Goal: Information Seeking & Learning: Learn about a topic

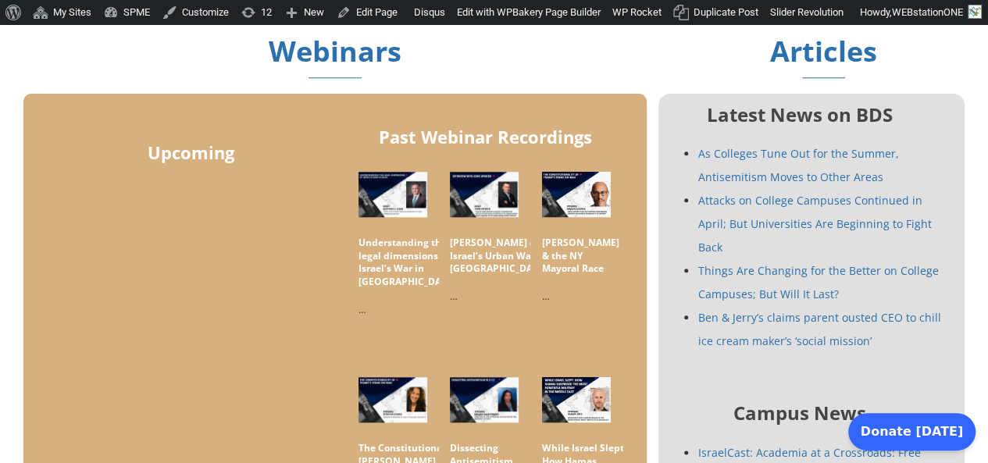
scroll to position [650, 0]
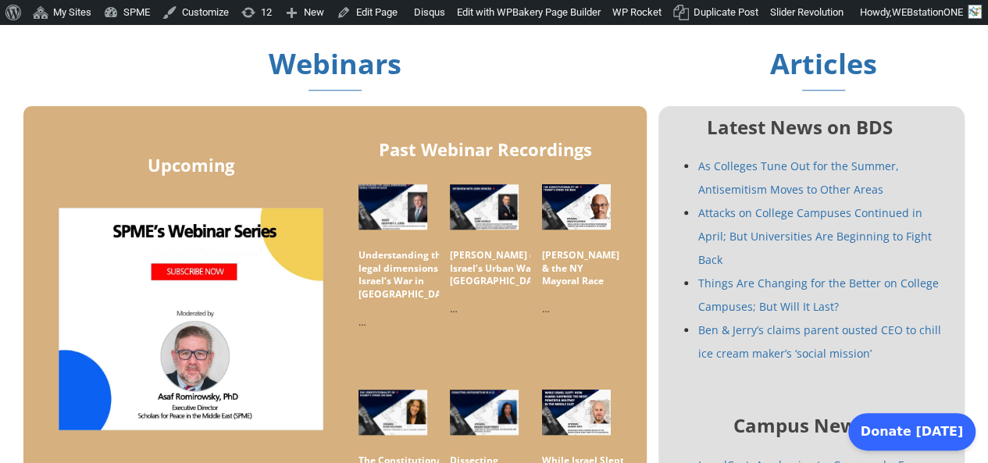
click at [410, 198] on img at bounding box center [392, 207] width 77 height 50
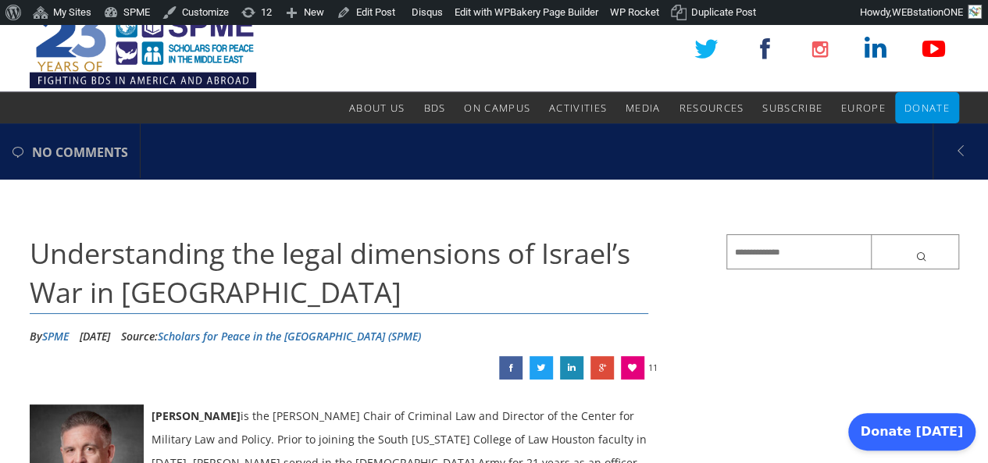
scroll to position [15, 0]
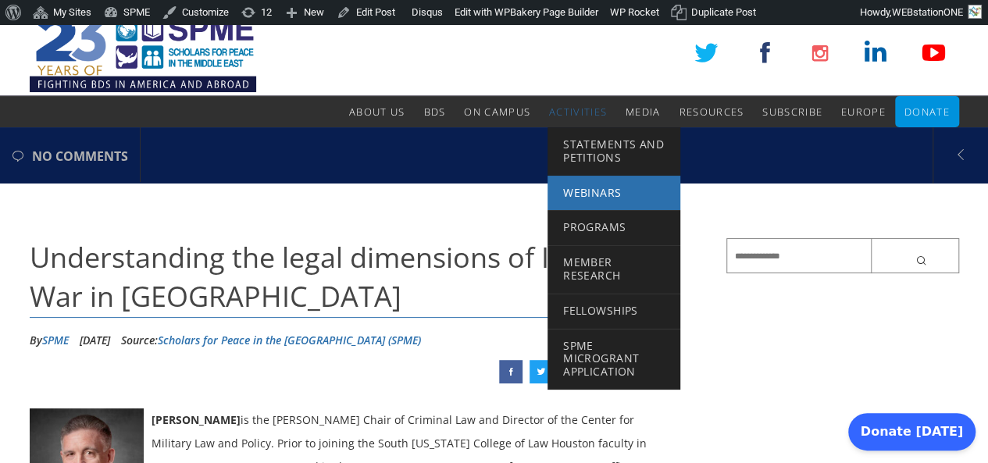
click at [596, 194] on span "Webinars" at bounding box center [592, 192] width 58 height 15
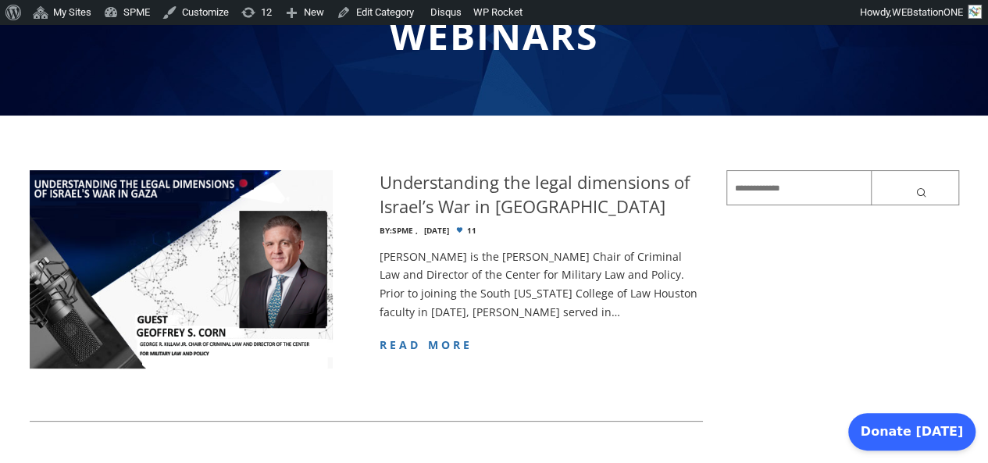
scroll to position [191, 0]
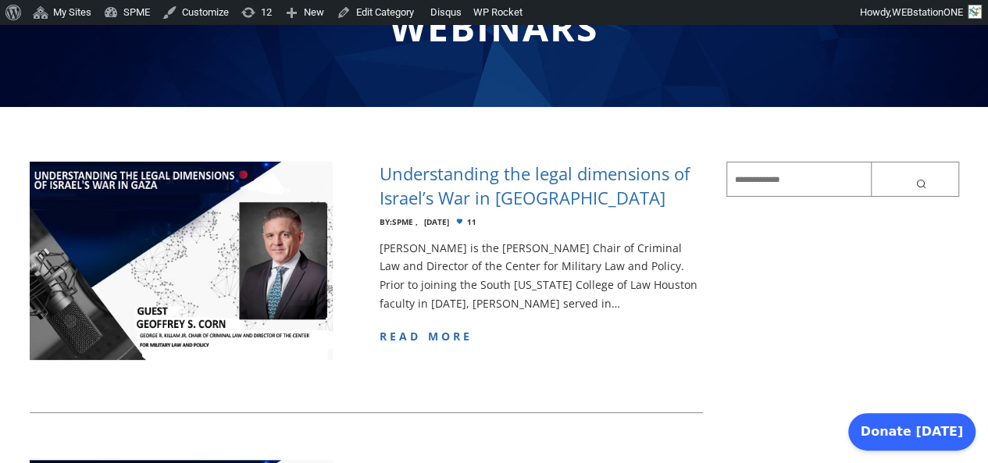
click at [467, 169] on h4 "Understanding the legal dimensions of Israel’s War in [GEOGRAPHIC_DATA]" at bounding box center [540, 186] width 323 height 48
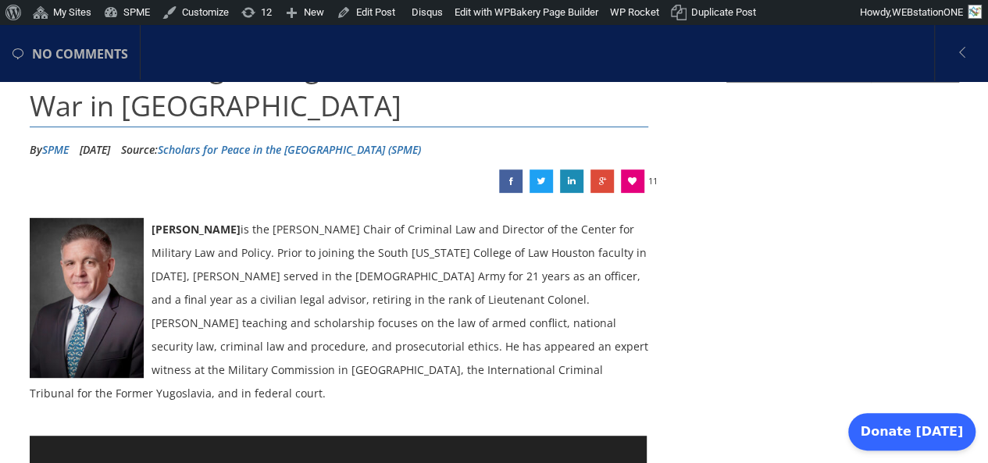
scroll to position [208, 0]
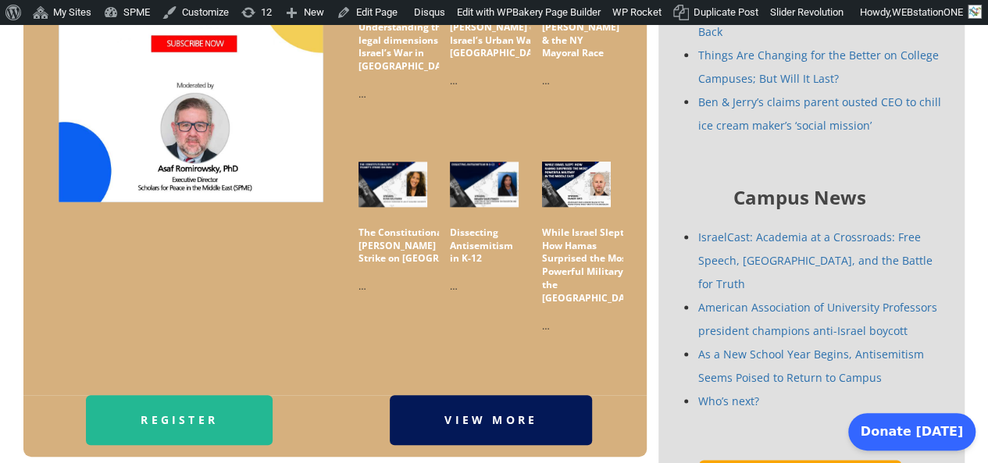
scroll to position [860, 0]
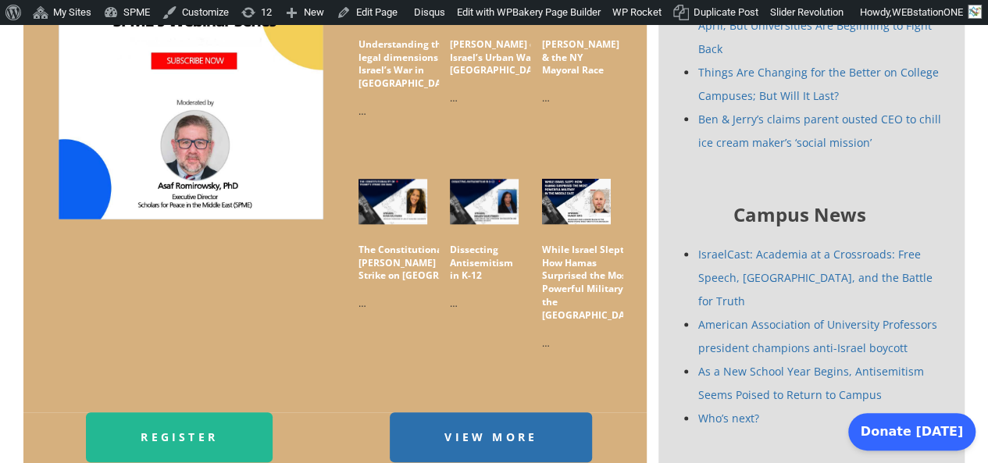
click at [396, 46] on h5 "Understanding the legal dimensions of Israel’s War in [GEOGRAPHIC_DATA]" at bounding box center [407, 64] width 98 height 52
